Goal: Task Accomplishment & Management: Manage account settings

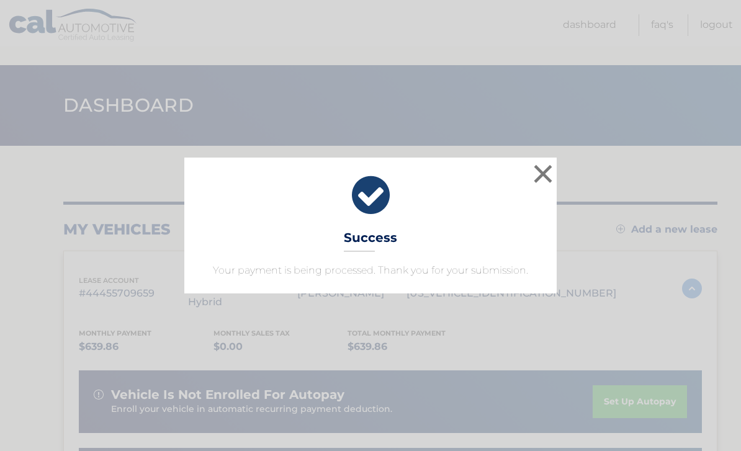
scroll to position [169, 0]
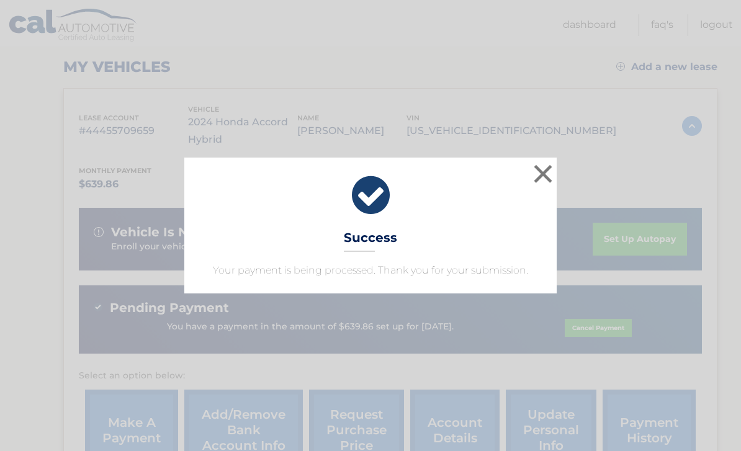
click at [540, 177] on button "×" at bounding box center [542, 173] width 25 height 25
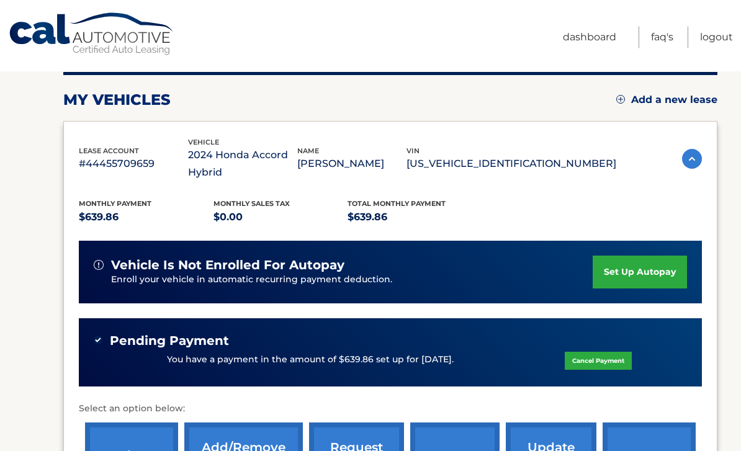
scroll to position [0, 0]
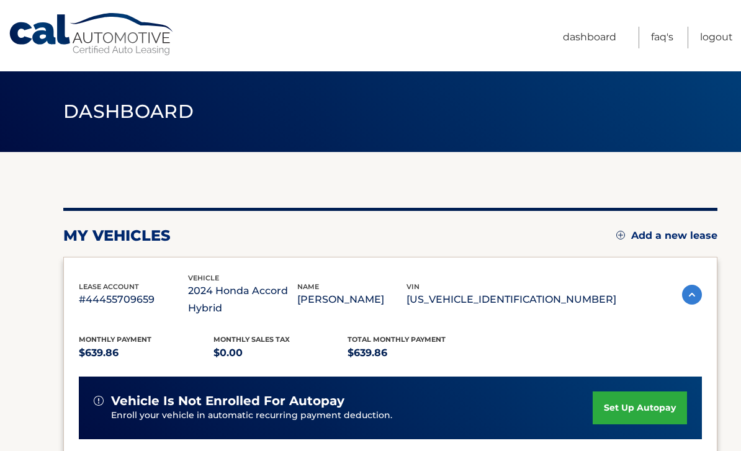
click at [596, 38] on link "Dashboard" at bounding box center [589, 38] width 53 height 22
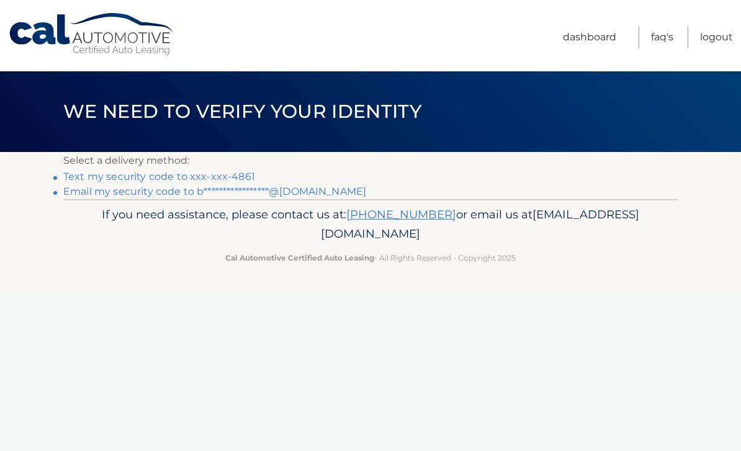
click at [77, 195] on link "**********" at bounding box center [214, 192] width 303 height 12
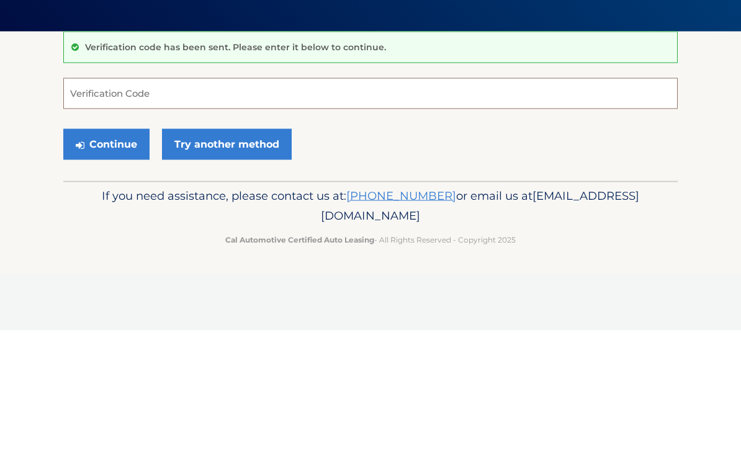
paste input "710562"
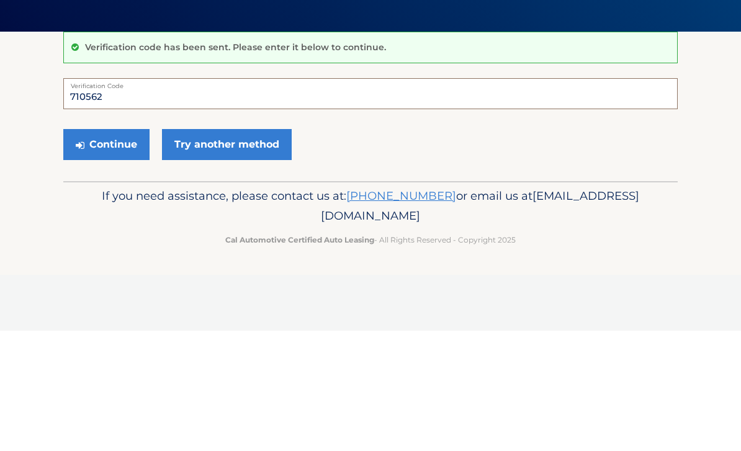
type input "710562"
click at [90, 249] on button "Continue" at bounding box center [106, 264] width 86 height 31
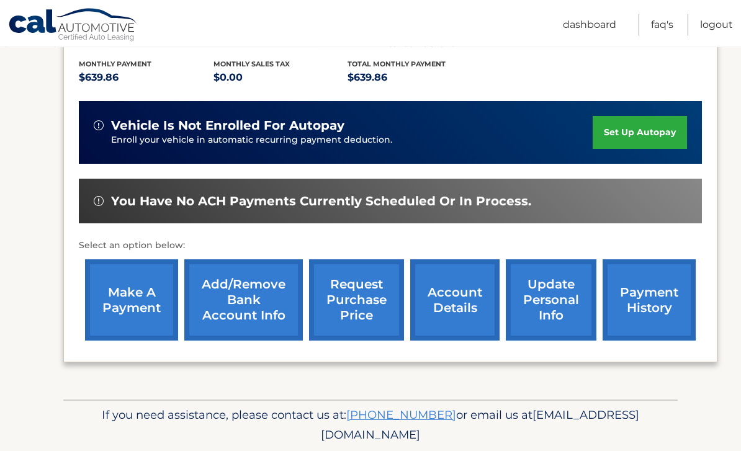
scroll to position [275, 0]
click at [475, 299] on link "account details" at bounding box center [454, 299] width 89 height 81
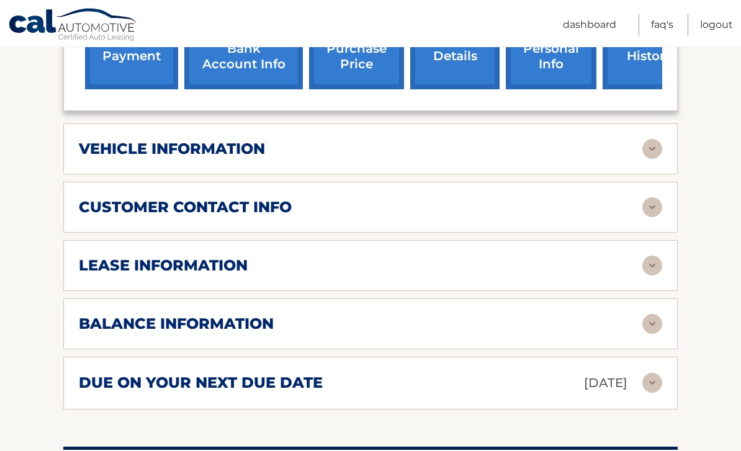
scroll to position [543, 0]
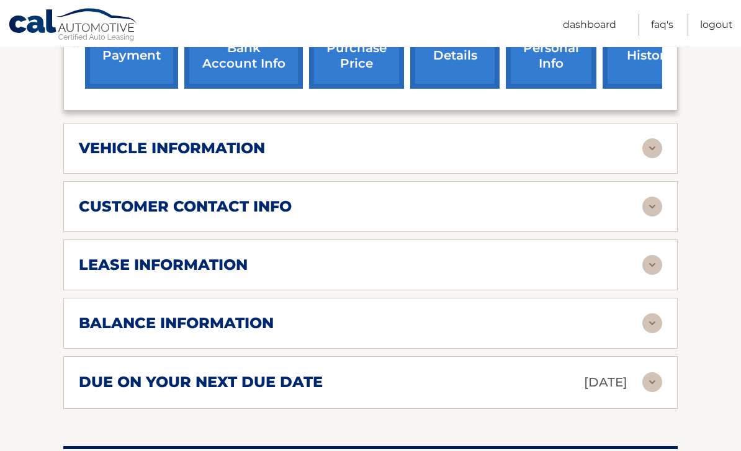
click at [646, 150] on img at bounding box center [652, 149] width 20 height 20
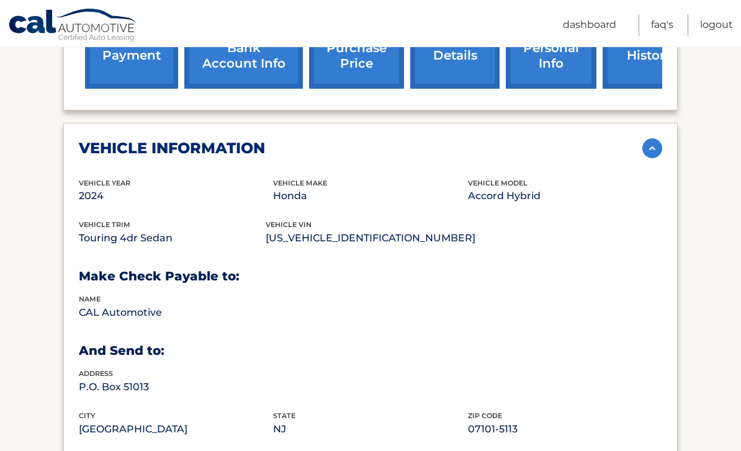
click at [643, 150] on img at bounding box center [652, 148] width 20 height 20
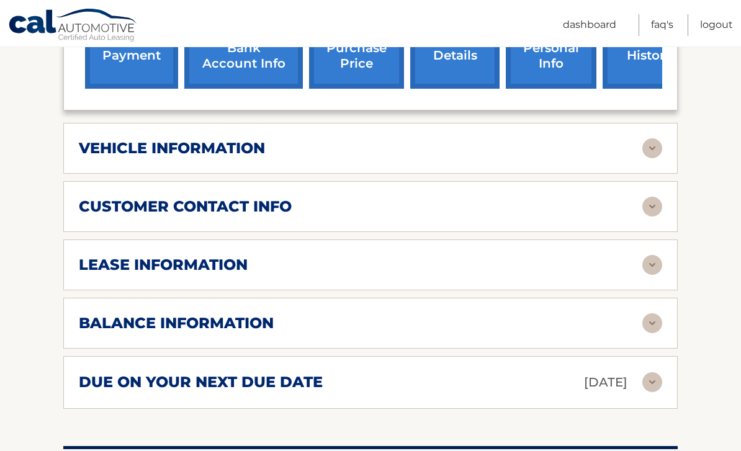
click at [651, 200] on img at bounding box center [652, 207] width 20 height 20
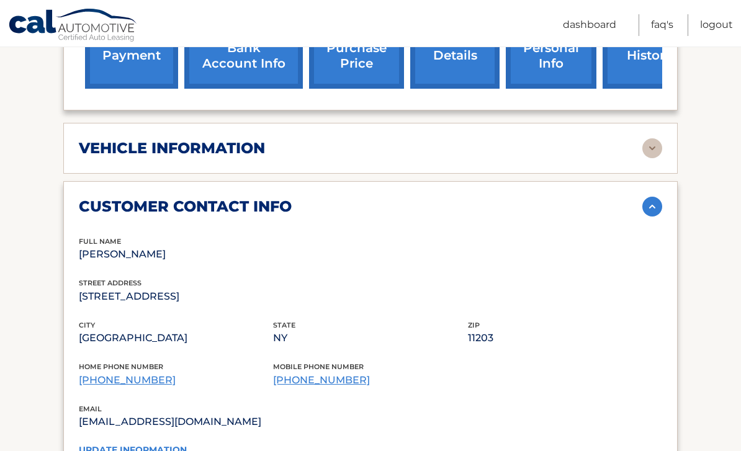
click at [650, 204] on img at bounding box center [652, 207] width 20 height 20
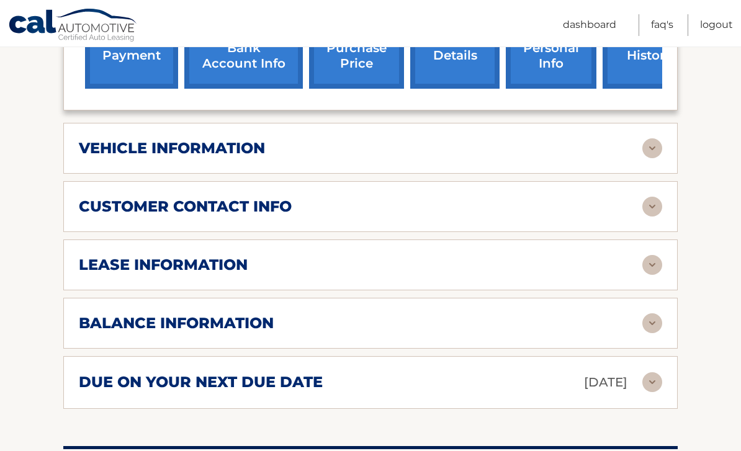
click at [644, 263] on img at bounding box center [652, 265] width 20 height 20
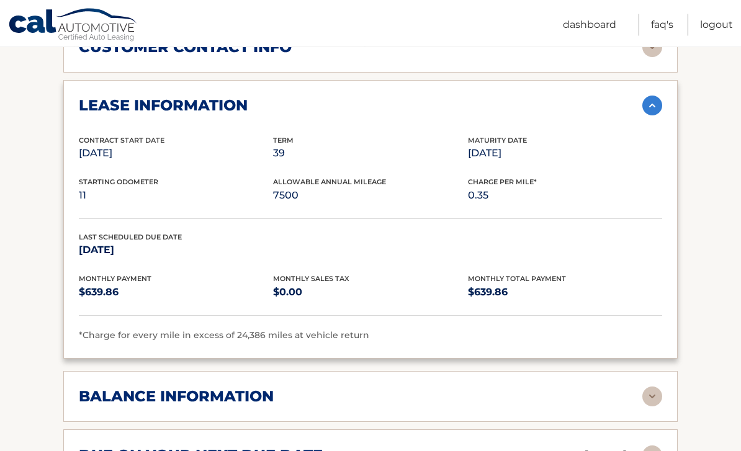
scroll to position [704, 0]
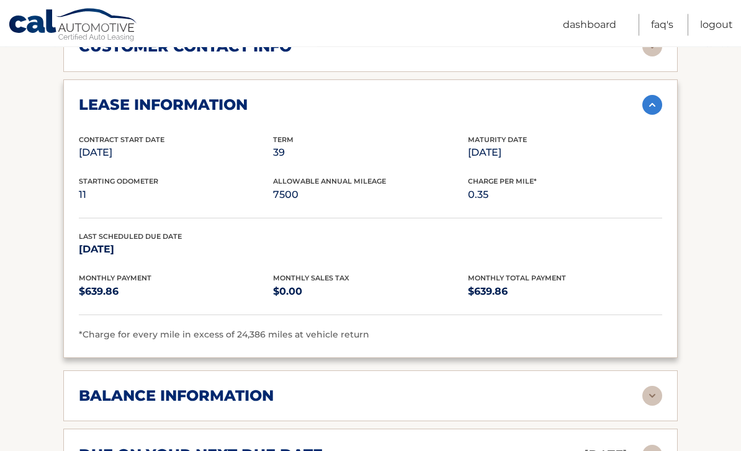
click at [650, 108] on img at bounding box center [652, 106] width 20 height 20
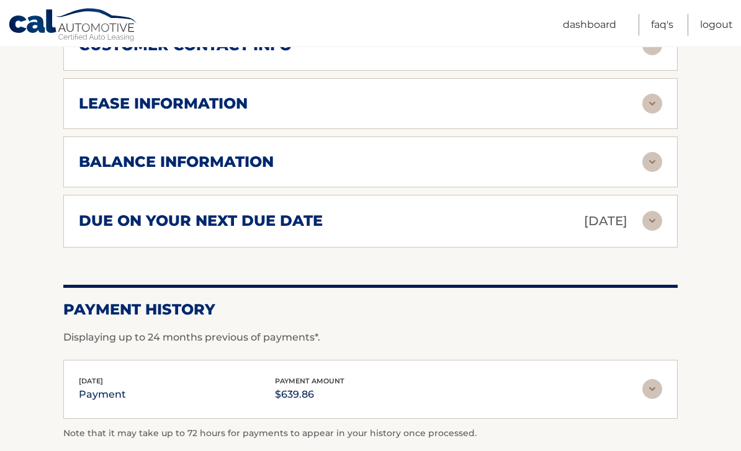
click at [640, 165] on div "balance information" at bounding box center [360, 162] width 563 height 19
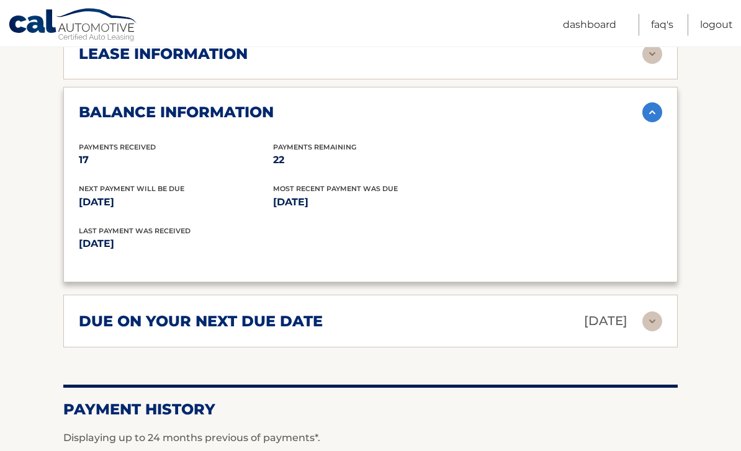
scroll to position [748, 0]
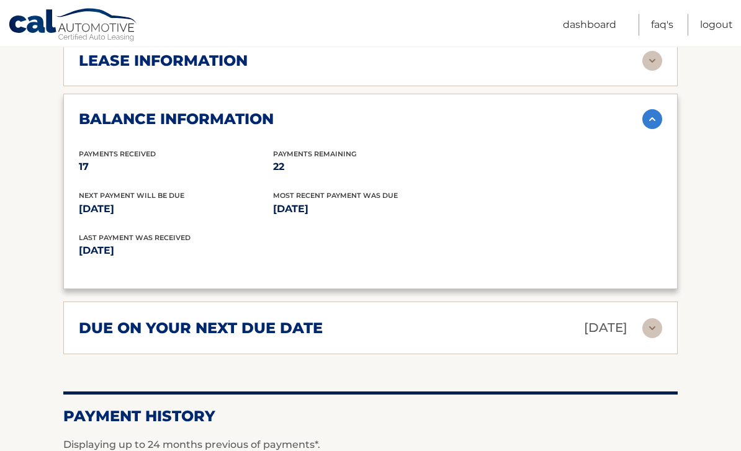
click at [643, 349] on div "due on your next due date Aug 22, 2025 Late Charges $0.00 Miscellaneous Charges…" at bounding box center [370, 328] width 614 height 53
click at [631, 330] on div "due on your next due date Aug 22, 2025" at bounding box center [360, 329] width 563 height 22
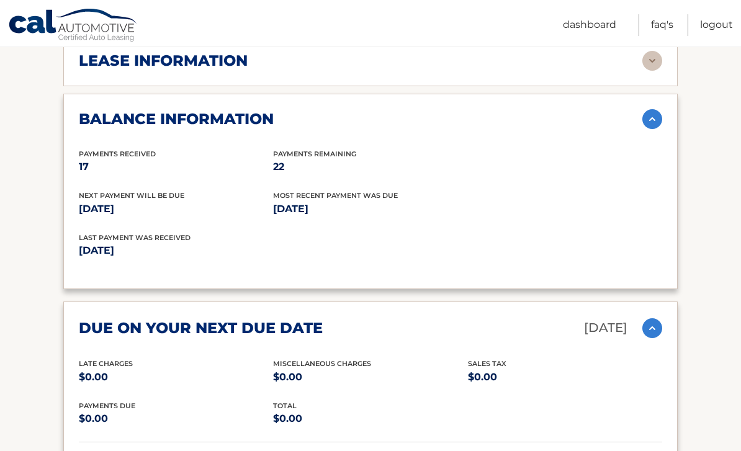
click at [643, 326] on img at bounding box center [652, 328] width 20 height 20
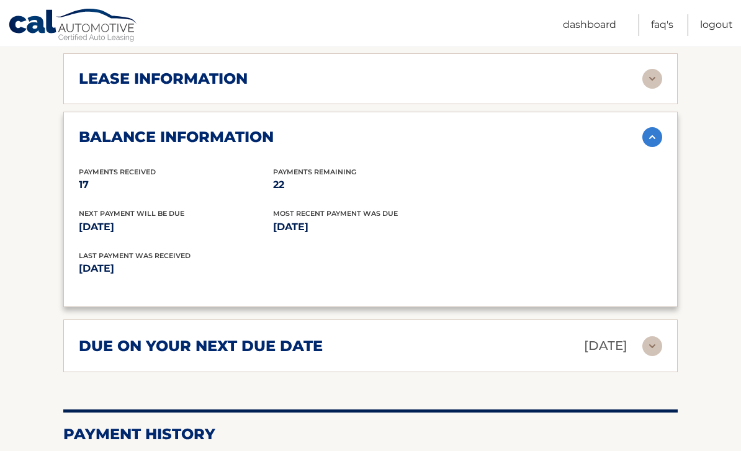
scroll to position [730, 0]
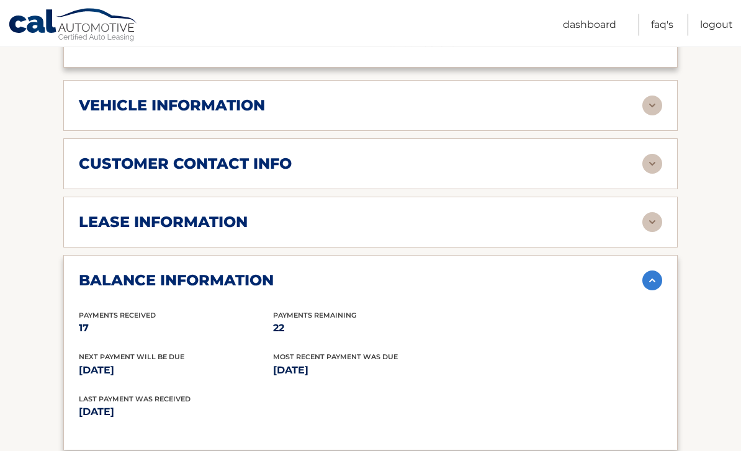
click at [654, 287] on img at bounding box center [652, 281] width 20 height 20
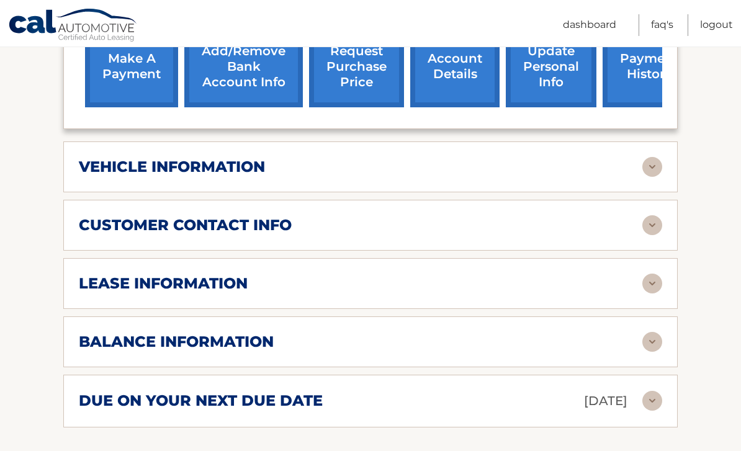
scroll to position [525, 0]
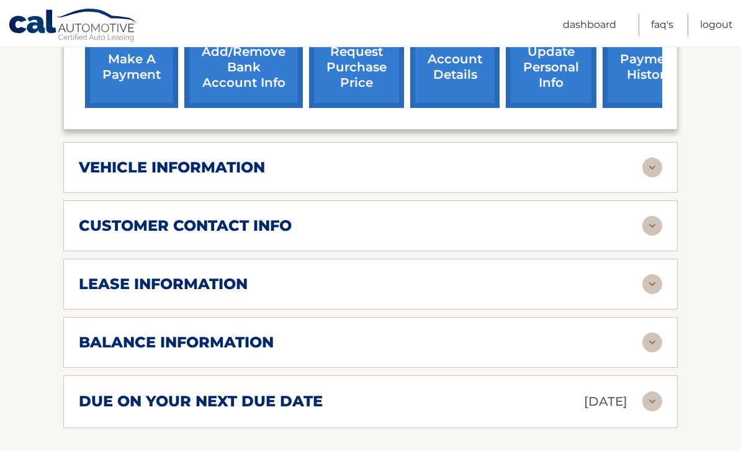
click at [633, 304] on div "lease information Contract Start Date Apr 22, 2024 Term 39 Maturity Date Jul 22…" at bounding box center [370, 284] width 614 height 51
click at [643, 279] on img at bounding box center [652, 284] width 20 height 20
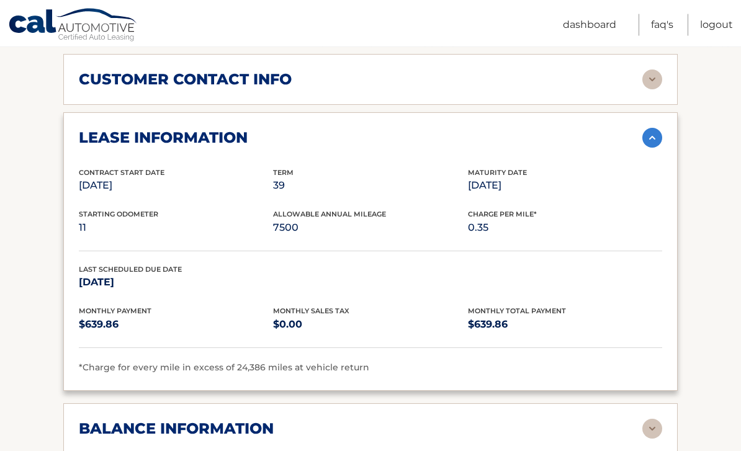
scroll to position [671, 0]
click at [660, 142] on img at bounding box center [652, 138] width 20 height 20
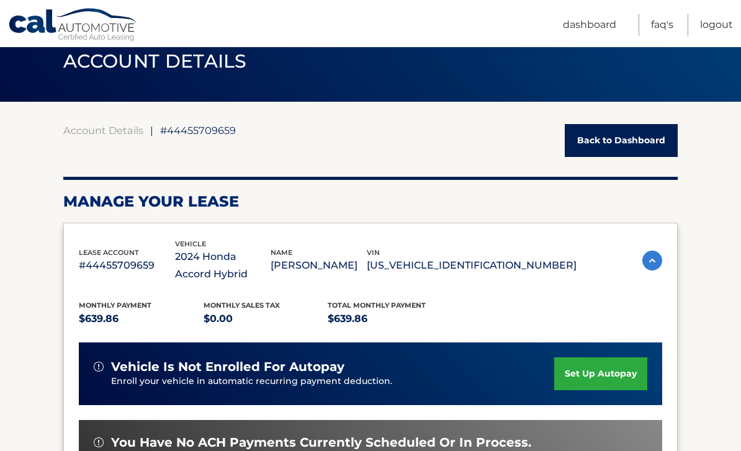
scroll to position [50, 0]
click at [624, 143] on link "Back to Dashboard" at bounding box center [621, 140] width 113 height 33
click at [628, 138] on link "Back to Dashboard" at bounding box center [621, 140] width 113 height 33
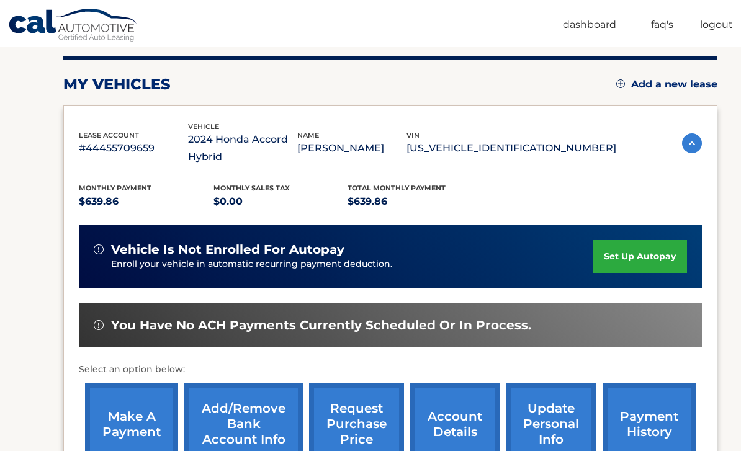
scroll to position [158, 0]
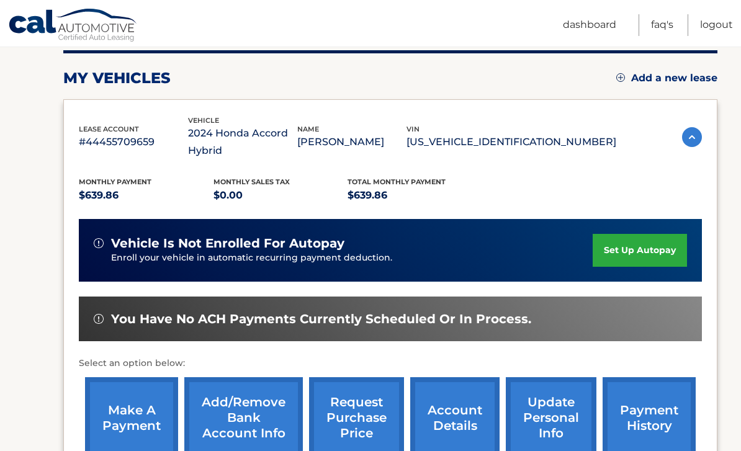
click at [684, 144] on img at bounding box center [692, 137] width 20 height 20
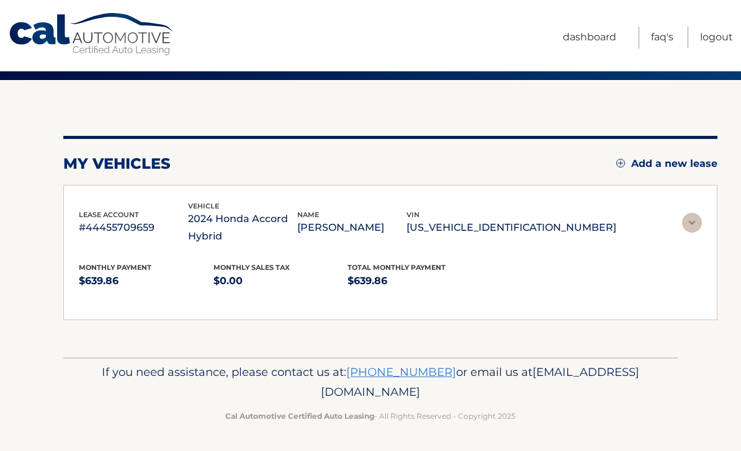
scroll to position [7, 0]
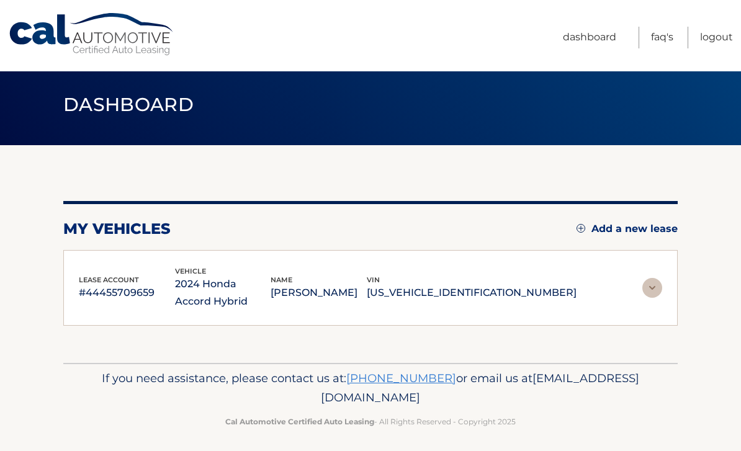
click at [654, 291] on img at bounding box center [652, 288] width 20 height 20
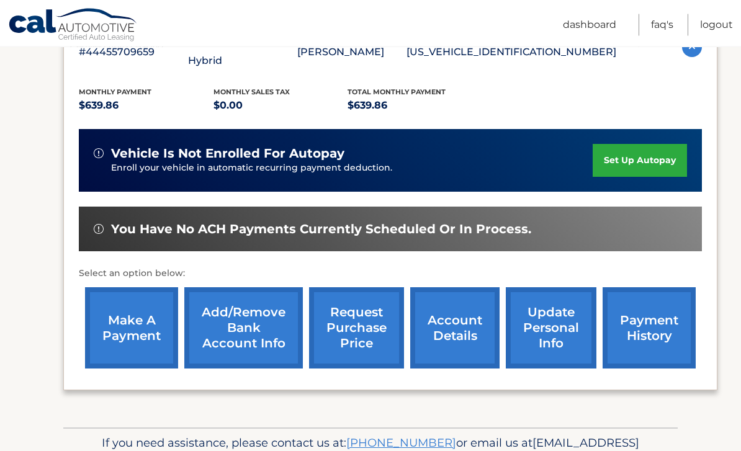
scroll to position [275, 0]
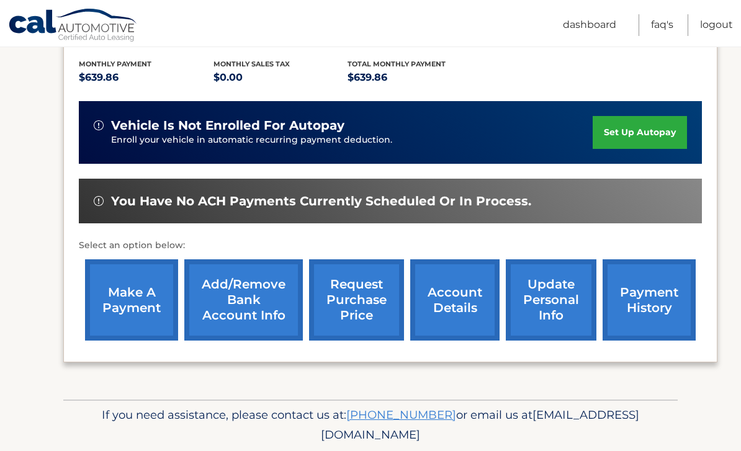
click at [584, 33] on link "Dashboard" at bounding box center [589, 25] width 53 height 22
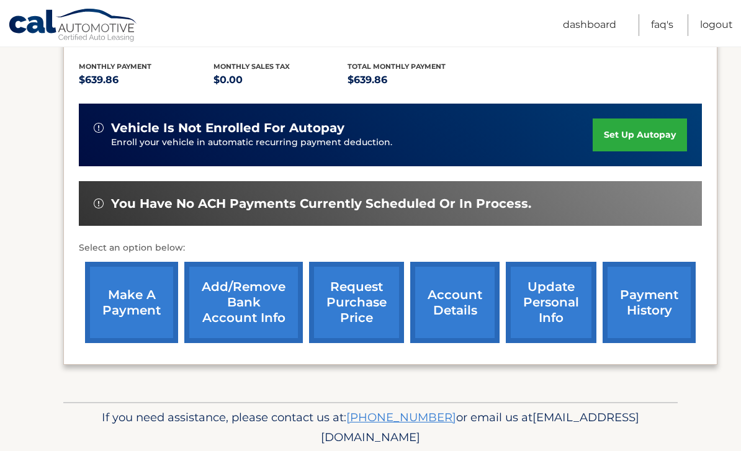
scroll to position [270, 0]
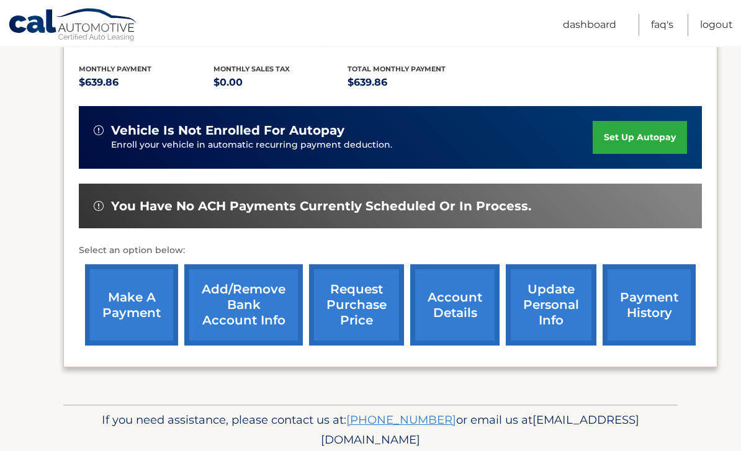
click at [566, 311] on link "update personal info" at bounding box center [551, 305] width 91 height 81
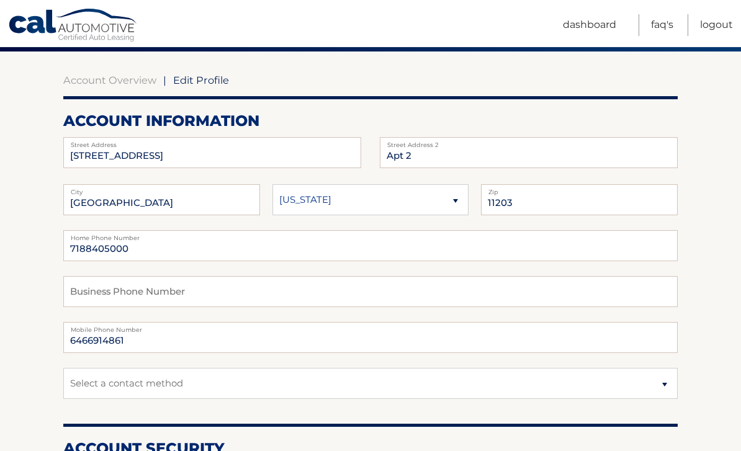
scroll to position [100, 0]
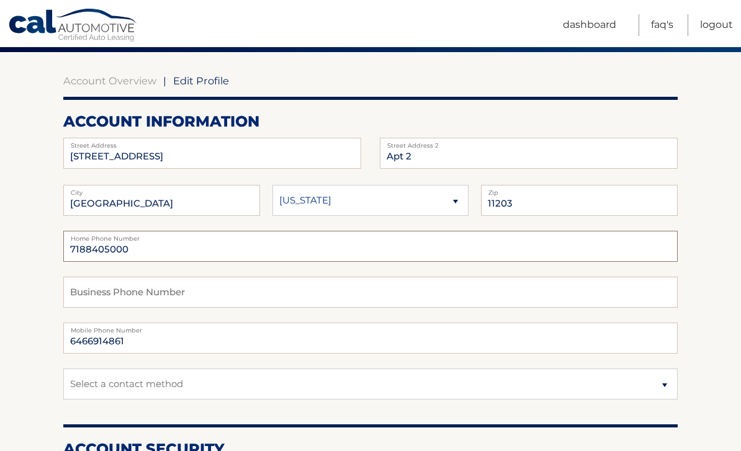
click at [577, 254] on input "7188405000" at bounding box center [370, 246] width 614 height 31
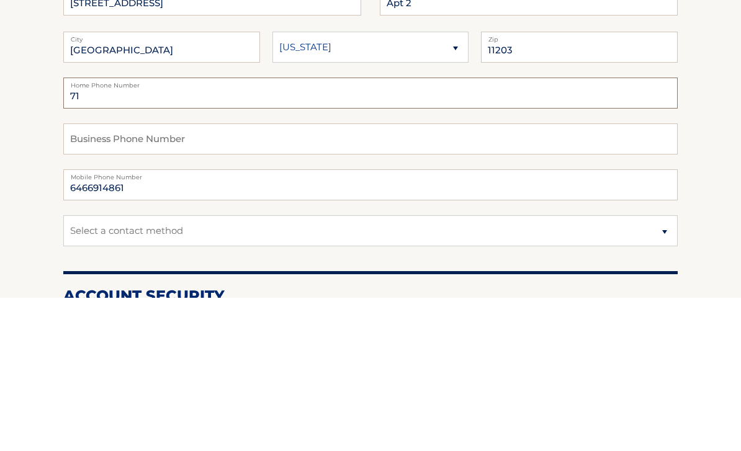
type input "7"
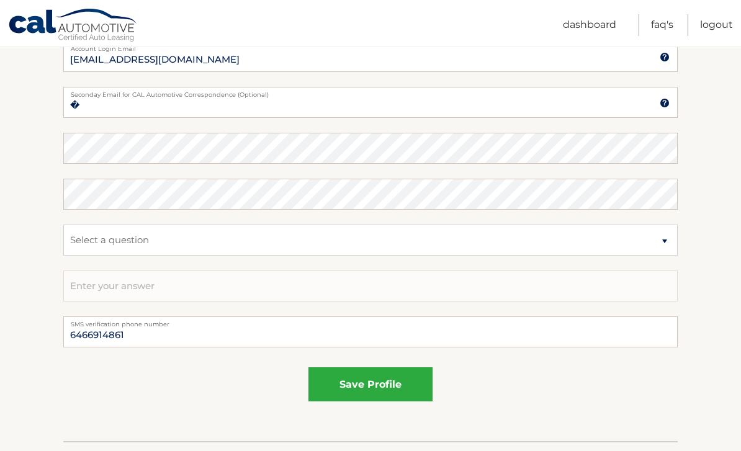
scroll to position [657, 0]
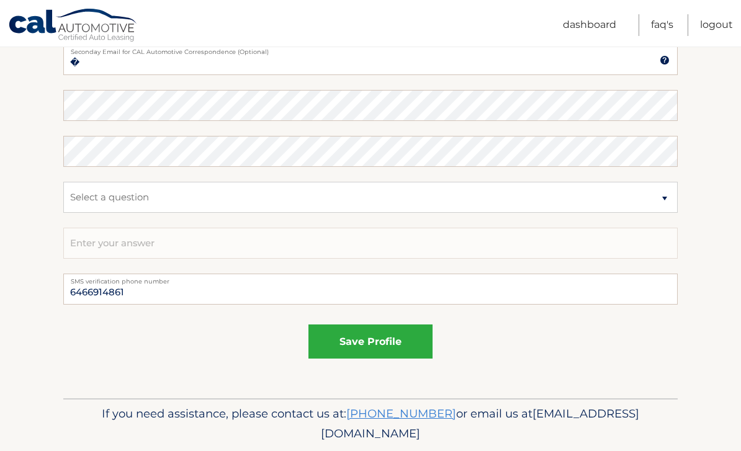
click at [409, 344] on button "save profile" at bounding box center [370, 341] width 124 height 34
type input "APT 2"
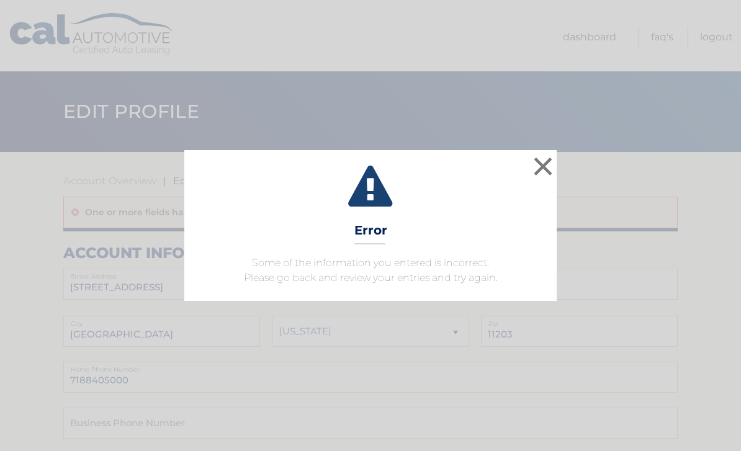
click at [539, 175] on button "×" at bounding box center [542, 166] width 25 height 25
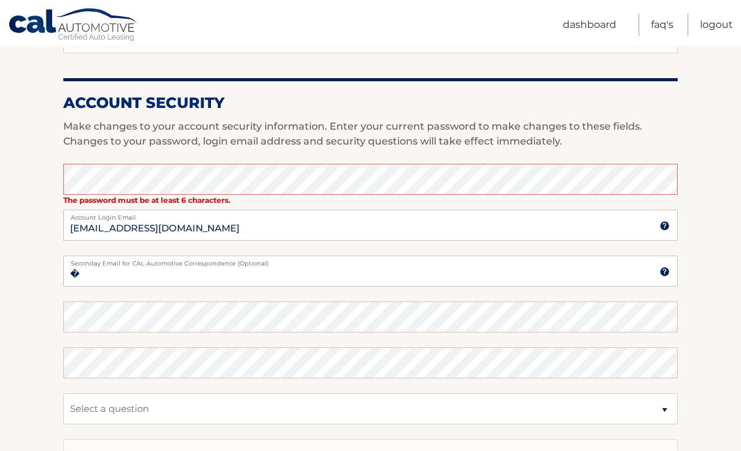
scroll to position [478, 0]
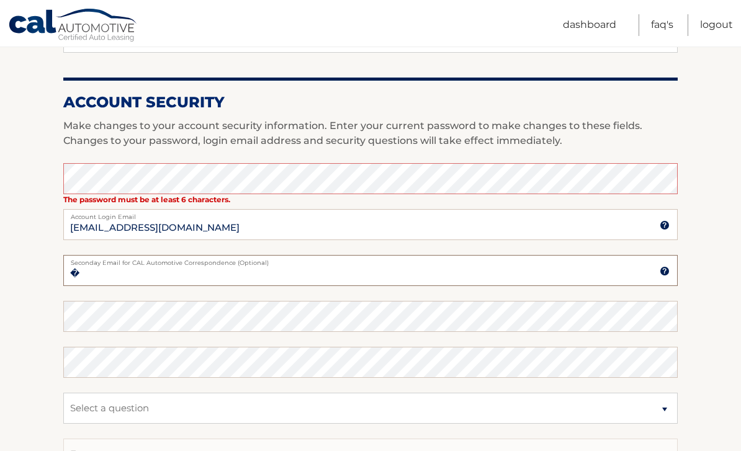
type input "[EMAIL_ADDRESS][DOMAIN_NAME]"
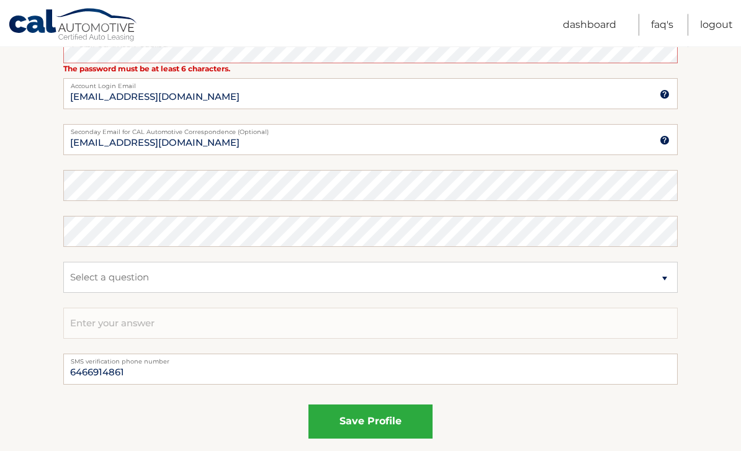
scroll to position [619, 0]
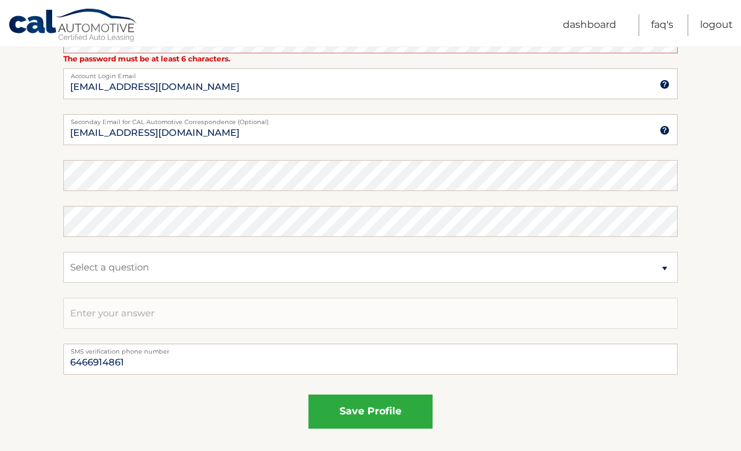
click at [400, 420] on button "save profile" at bounding box center [370, 412] width 124 height 34
type input "APT 2"
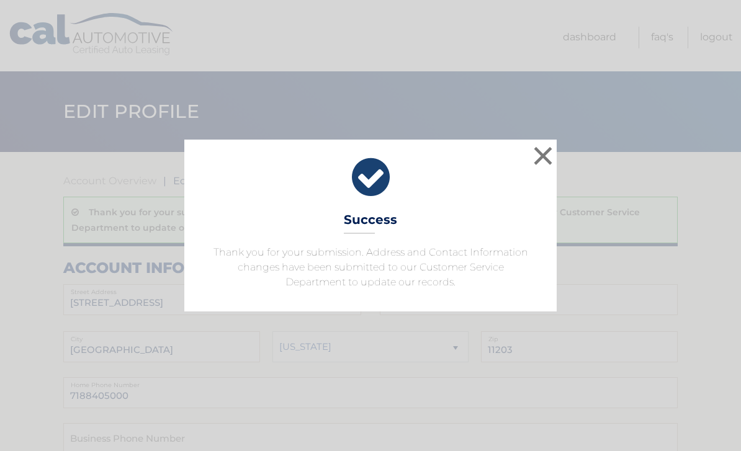
click at [542, 152] on button "×" at bounding box center [542, 155] width 25 height 25
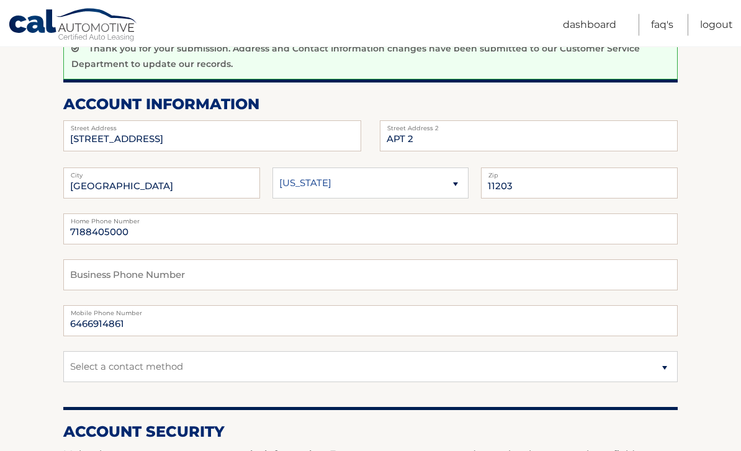
scroll to position [164, 0]
click at [565, 259] on input "text" at bounding box center [370, 274] width 614 height 31
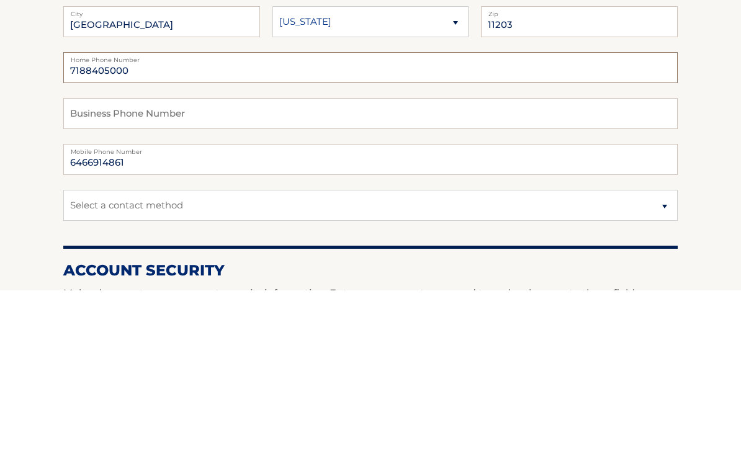
click at [557, 213] on input "7188405000" at bounding box center [370, 228] width 614 height 31
type input "7"
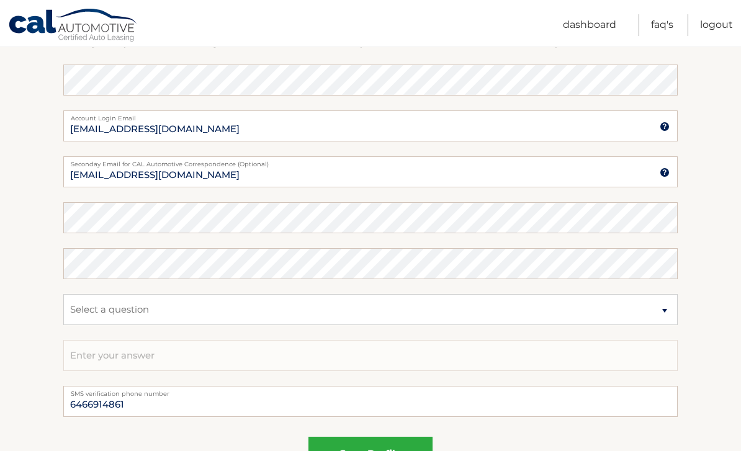
scroll to position [592, 0]
type input "6466914861"
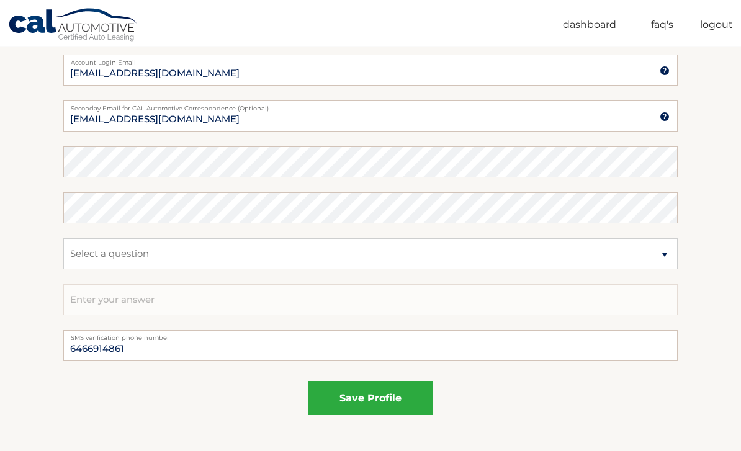
scroll to position [657, 0]
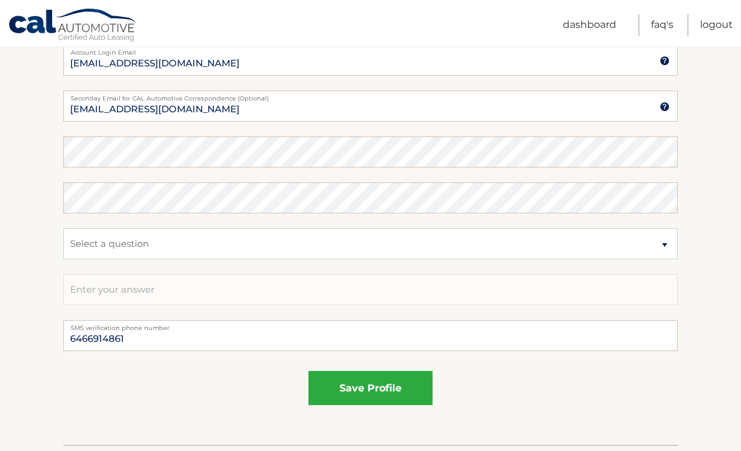
click at [324, 386] on button "save profile" at bounding box center [370, 388] width 124 height 34
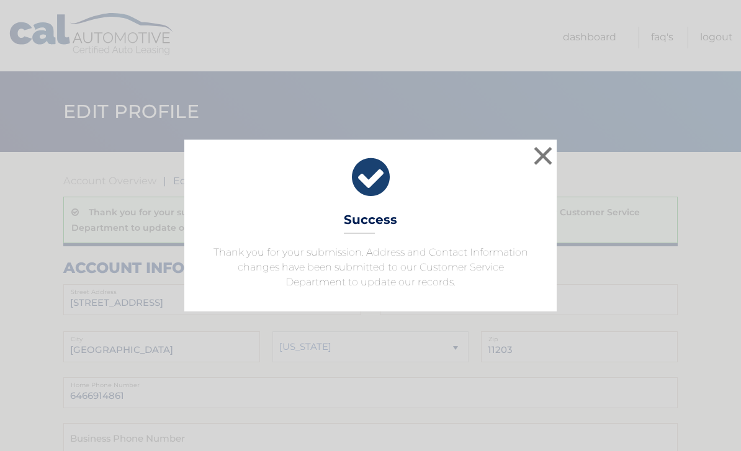
click at [545, 157] on button "×" at bounding box center [542, 155] width 25 height 25
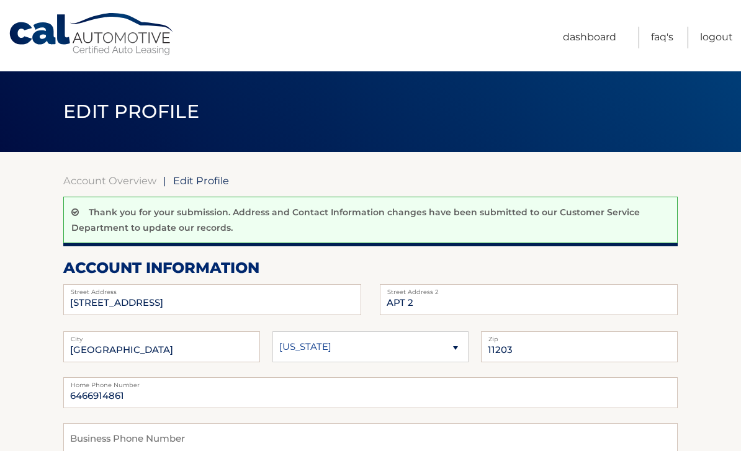
click at [583, 27] on link "Dashboard" at bounding box center [589, 38] width 53 height 22
click at [585, 44] on link "Dashboard" at bounding box center [589, 38] width 53 height 22
click at [583, 37] on link "Dashboard" at bounding box center [589, 38] width 53 height 22
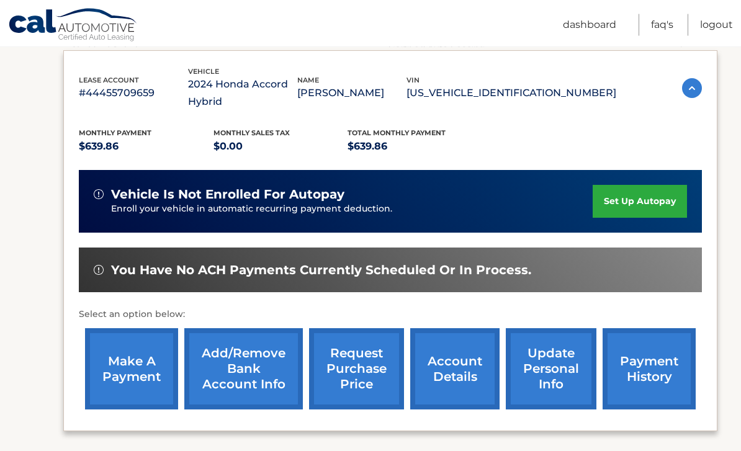
scroll to position [210, 0]
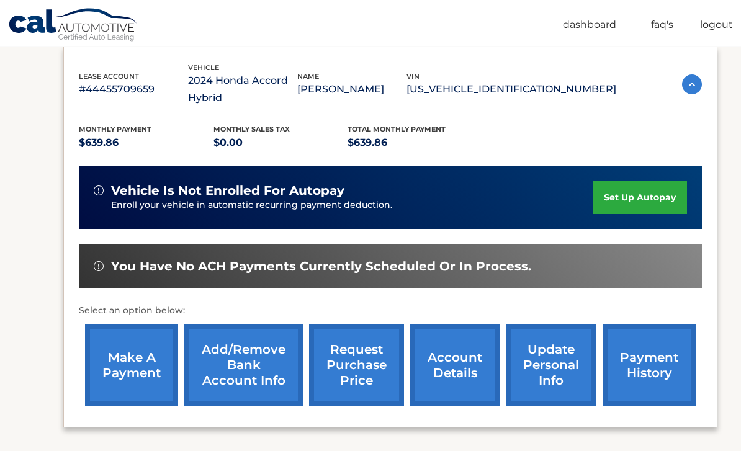
click at [468, 375] on link "account details" at bounding box center [454, 365] width 89 height 81
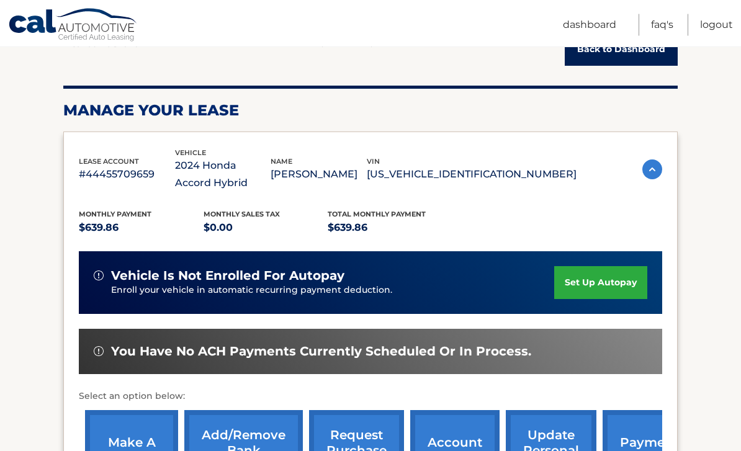
scroll to position [142, 0]
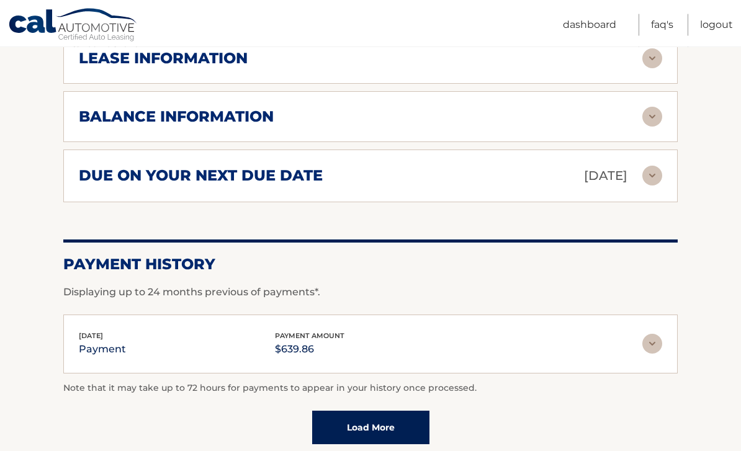
click at [622, 118] on div "balance information" at bounding box center [360, 117] width 563 height 19
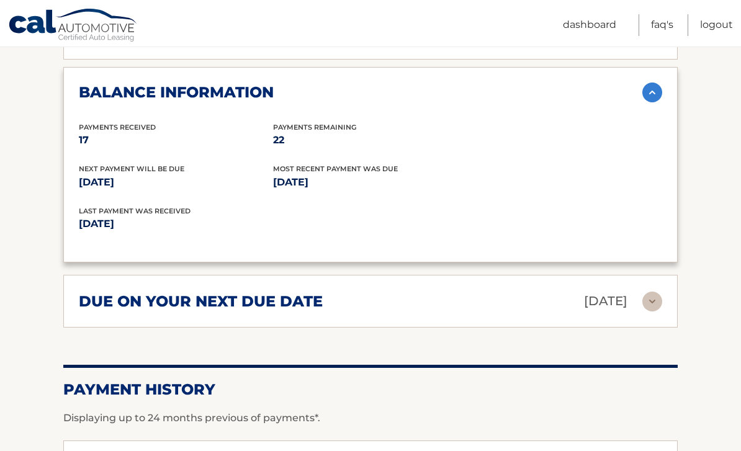
scroll to position [662, 0]
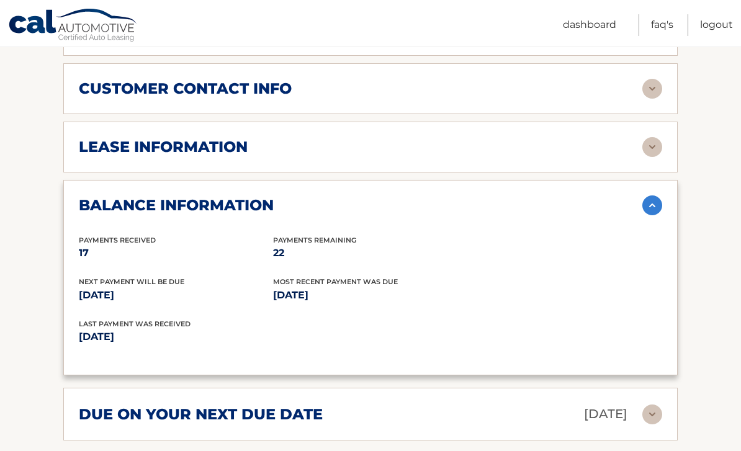
click at [655, 203] on img at bounding box center [652, 205] width 20 height 20
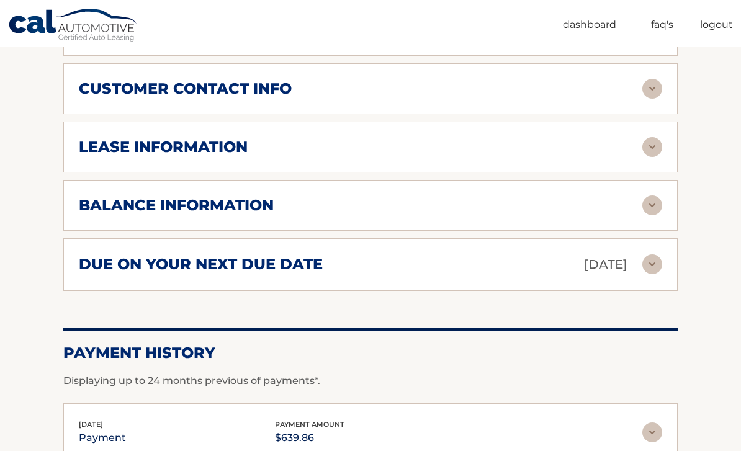
click at [659, 137] on img at bounding box center [652, 147] width 20 height 20
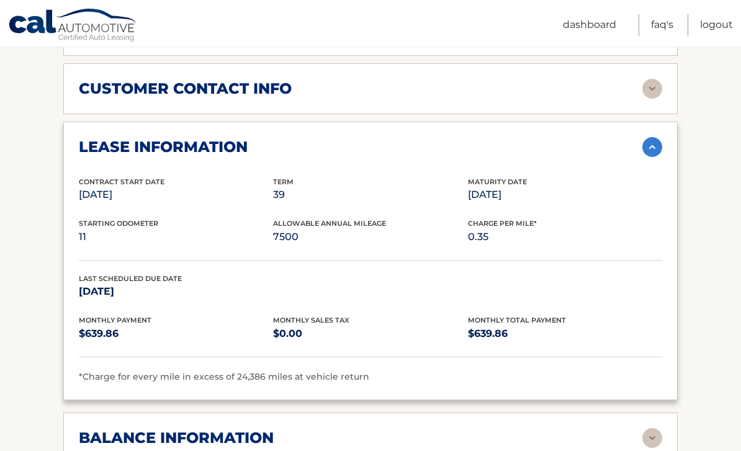
click at [645, 146] on img at bounding box center [652, 147] width 20 height 20
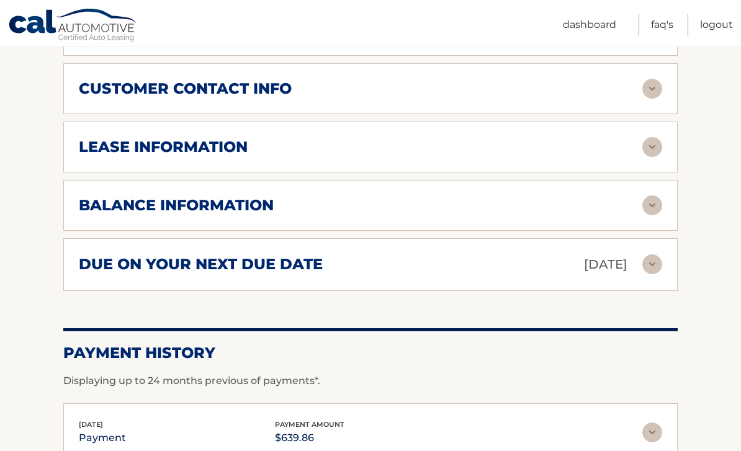
click at [645, 142] on img at bounding box center [652, 147] width 20 height 20
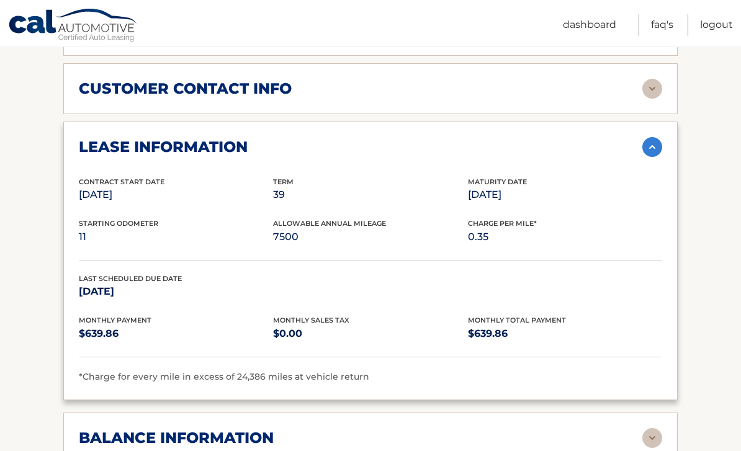
click at [642, 148] on img at bounding box center [652, 147] width 20 height 20
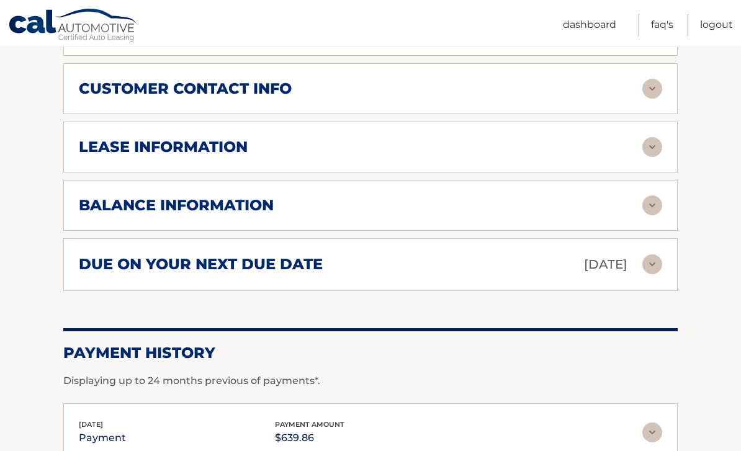
click at [630, 145] on div "lease information" at bounding box center [360, 147] width 563 height 19
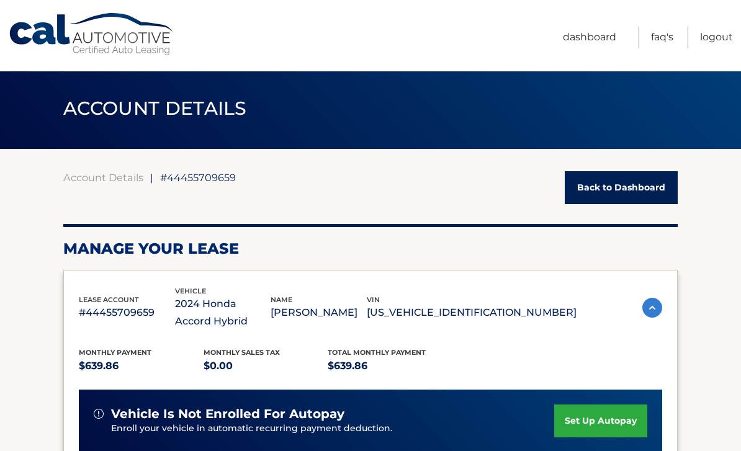
scroll to position [0, 0]
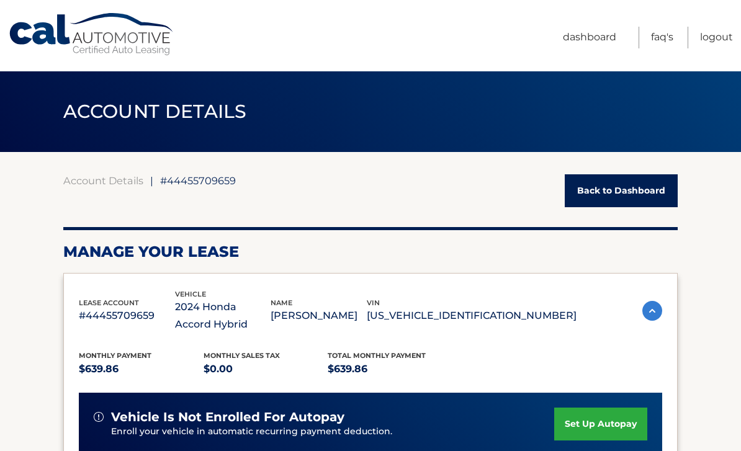
click at [671, 45] on link "FAQ's" at bounding box center [662, 38] width 22 height 22
